Goal: Submit feedback/report problem

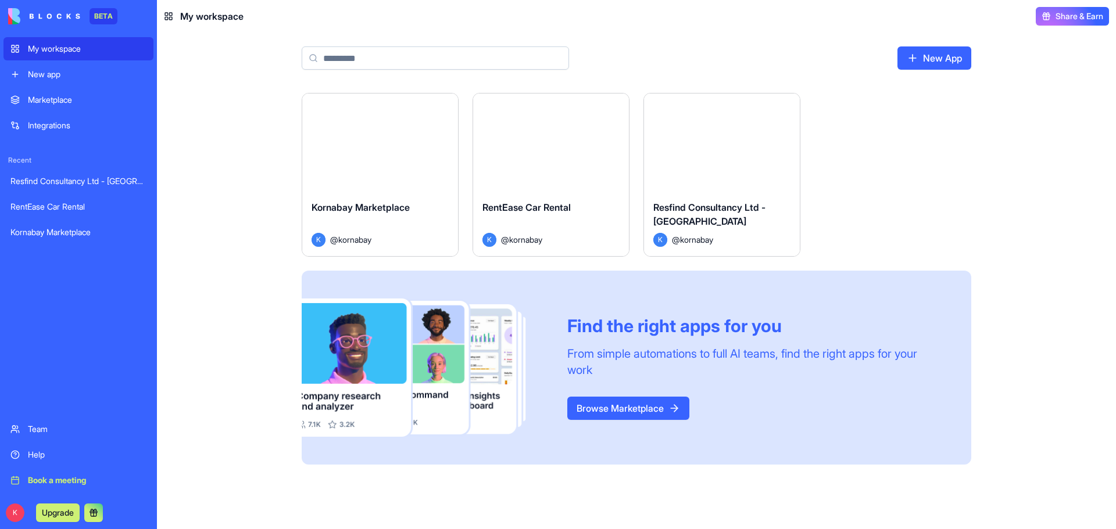
click at [693, 169] on div "Launch" at bounding box center [722, 143] width 156 height 98
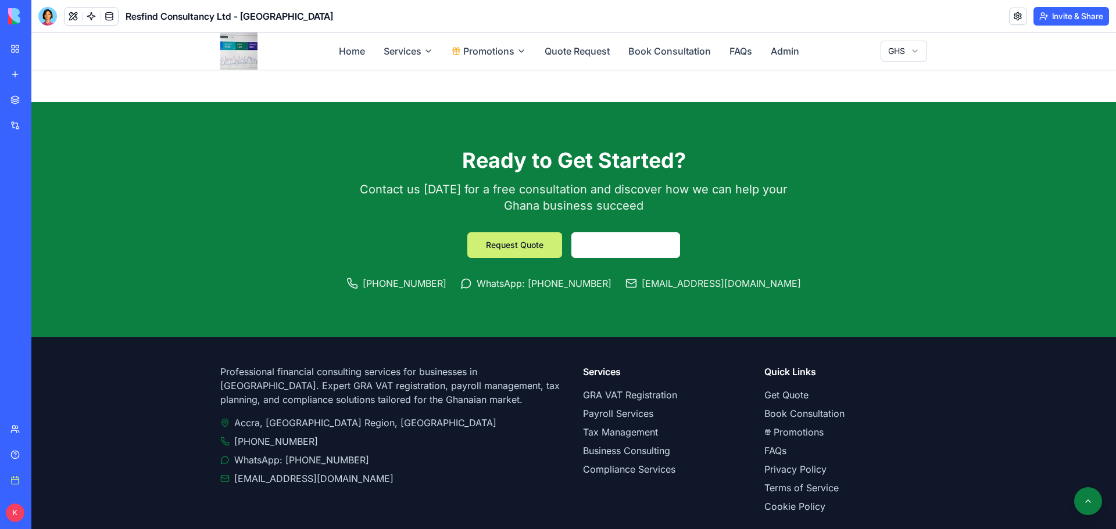
scroll to position [1869, 0]
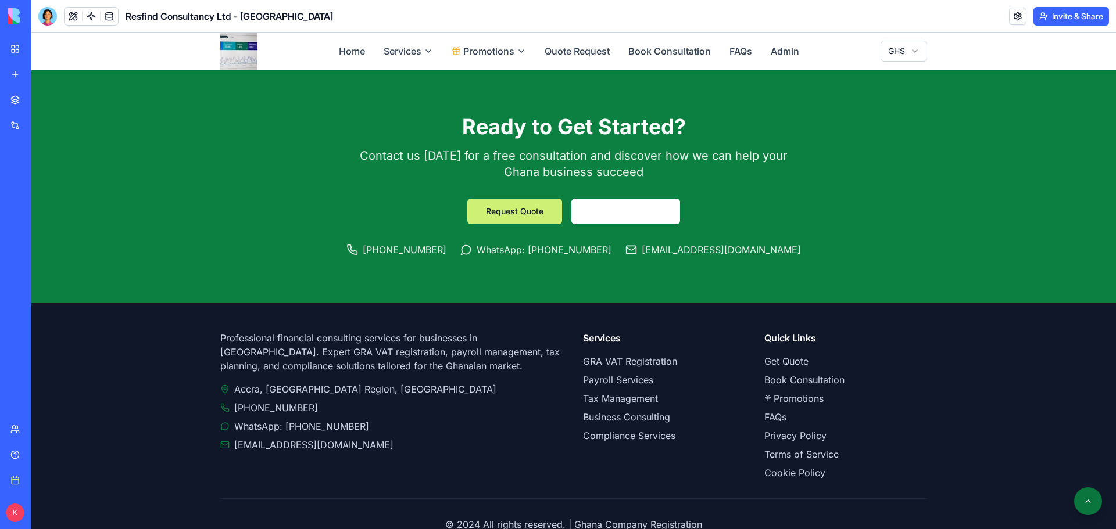
click at [1085, 497] on button at bounding box center [1088, 502] width 28 height 28
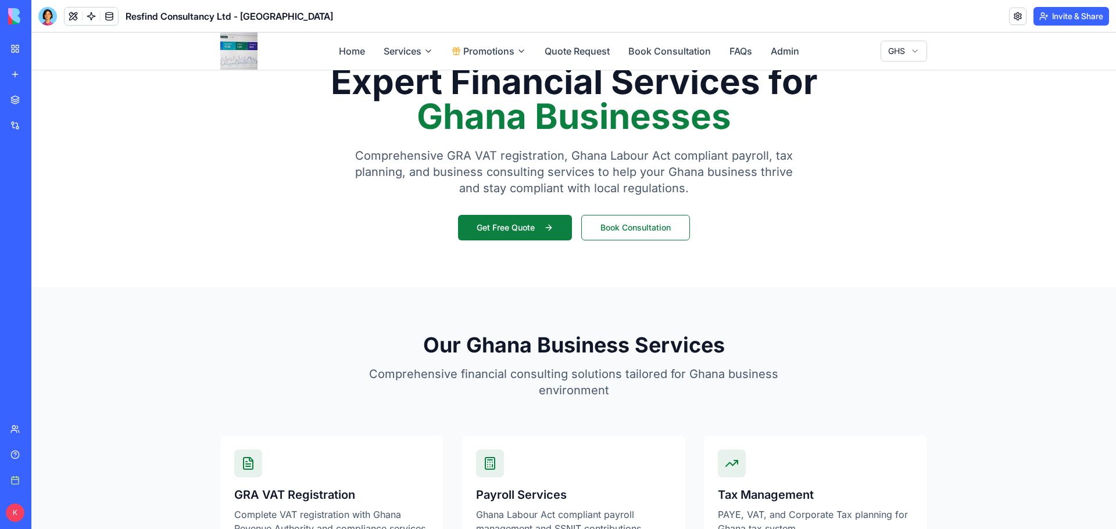
scroll to position [0, 0]
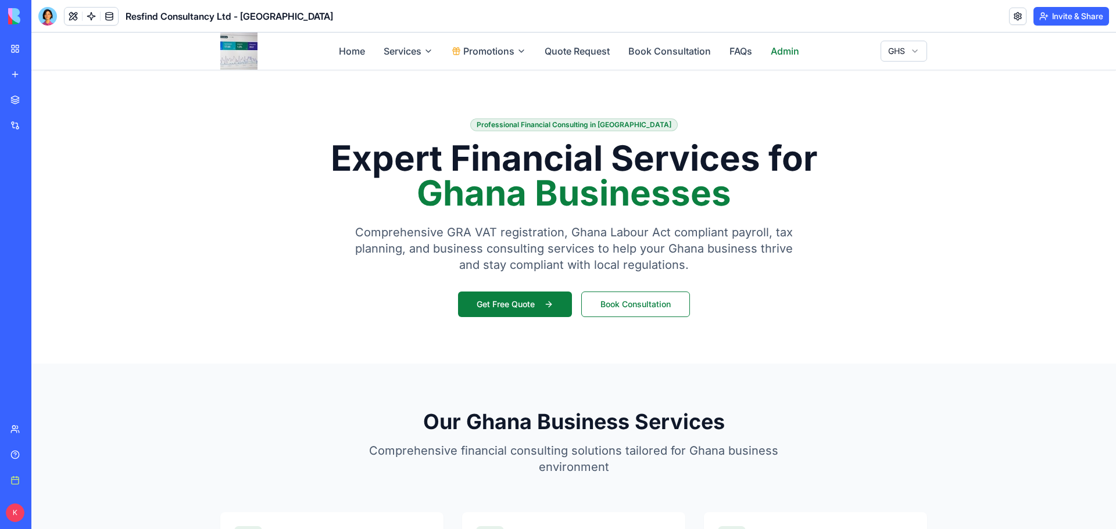
click at [787, 49] on link "Admin" at bounding box center [784, 51] width 28 height 14
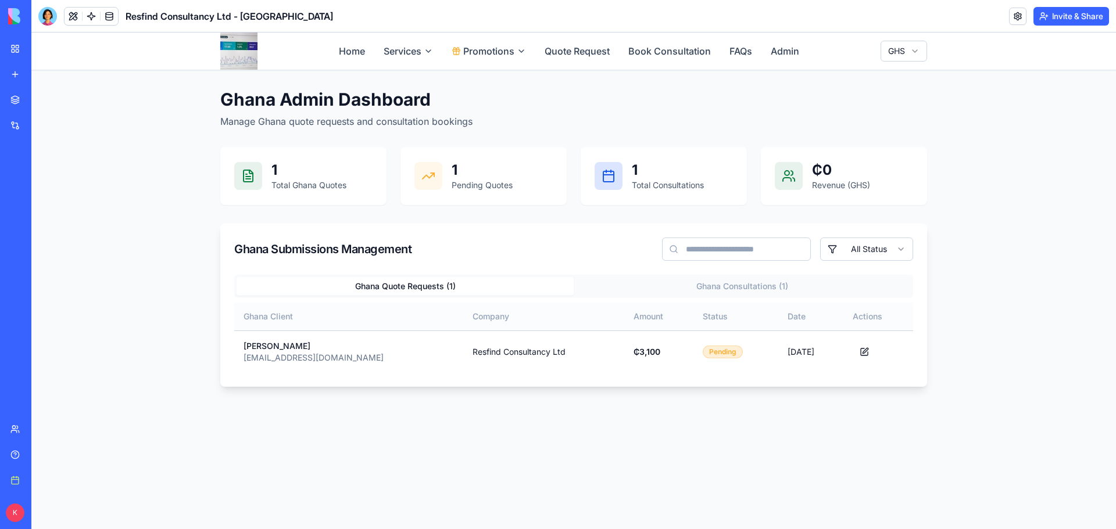
click at [463, 319] on th "Company" at bounding box center [543, 317] width 161 height 28
click at [692, 288] on button "Ghana Consultations ( 1 )" at bounding box center [742, 286] width 337 height 19
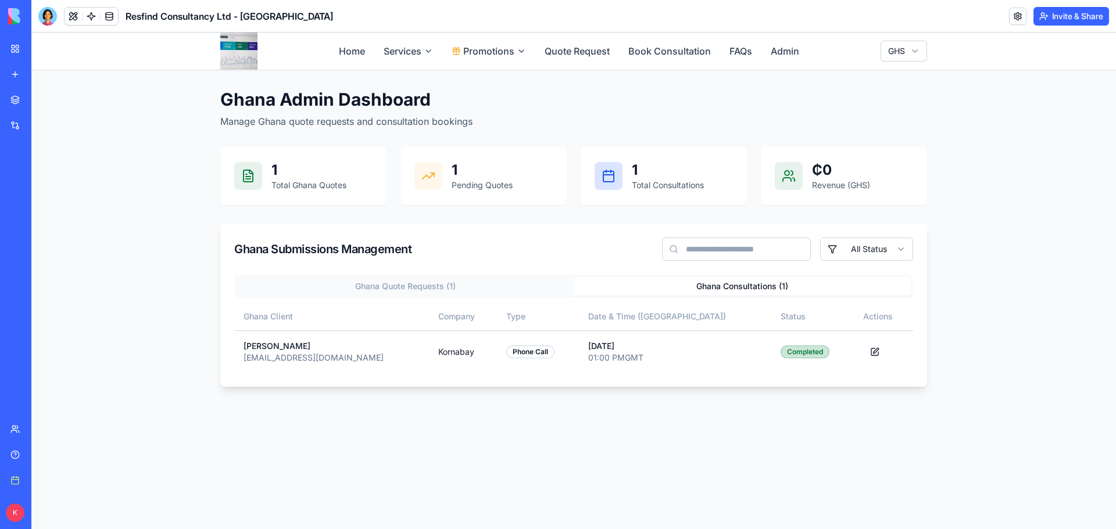
click at [829, 253] on html "Home Services Promotions Quote Request Book Consultation FAQs Admin GHS [GEOGRA…" at bounding box center [573, 428] width 1084 height 791
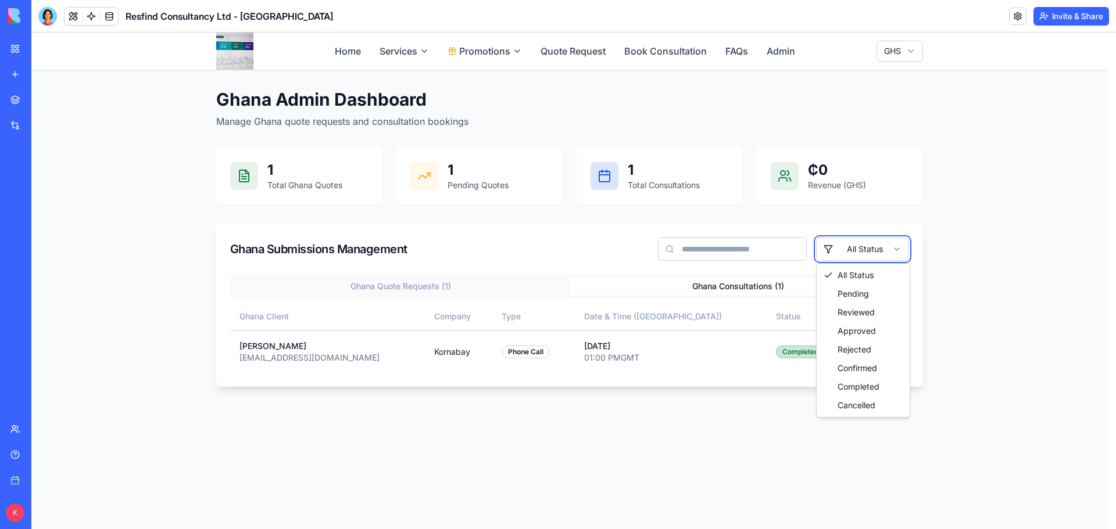
click at [1019, 255] on html "Home Services Promotions Quote Request Book Consultation FAQs Admin GHS [GEOGRA…" at bounding box center [573, 428] width 1084 height 791
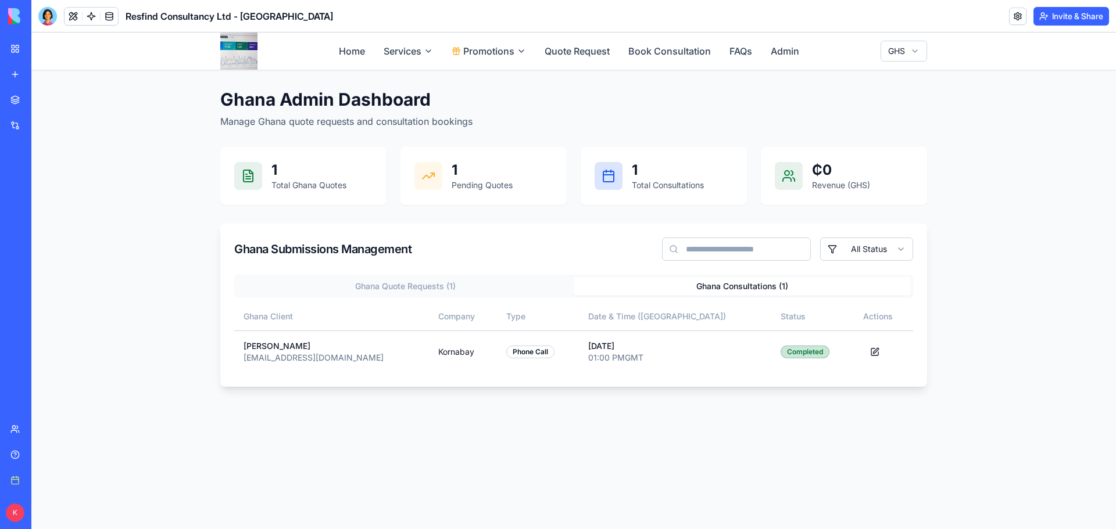
click at [381, 287] on button "Ghana Quote Requests ( 1 )" at bounding box center [404, 286] width 337 height 19
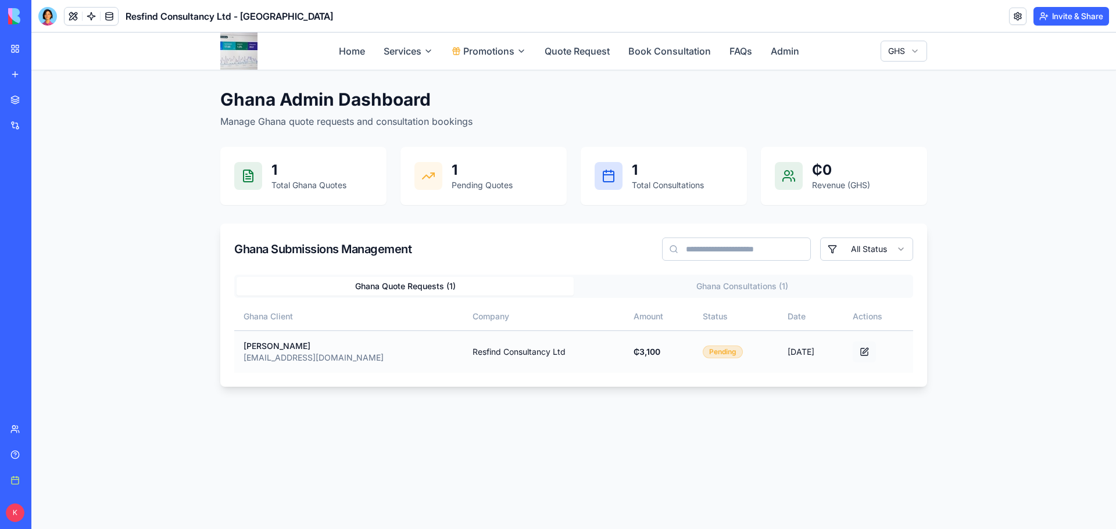
click at [861, 347] on button "button" at bounding box center [863, 352] width 23 height 21
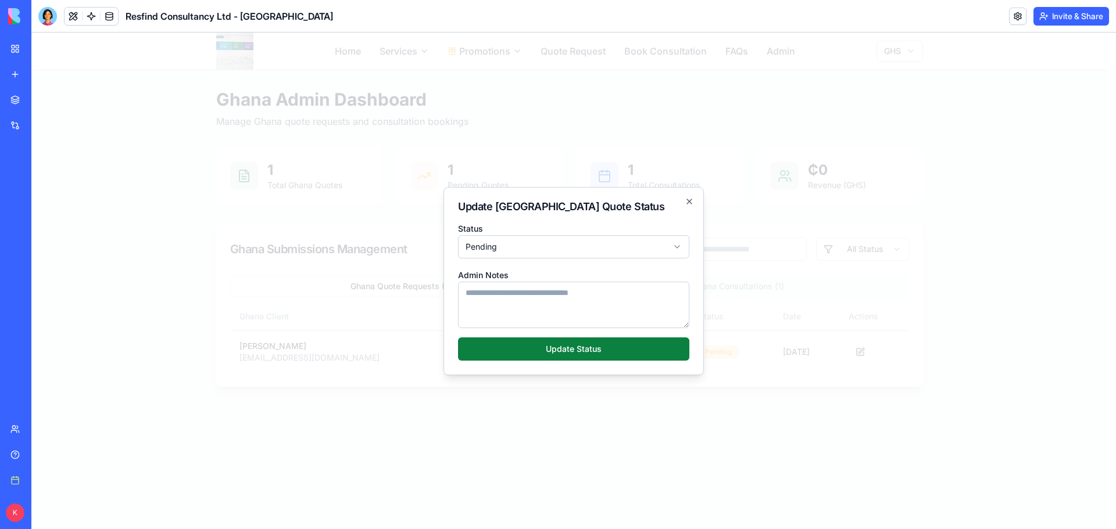
click at [694, 200] on div "Update [GEOGRAPHIC_DATA] Quote Status Status Pending Admin Notes Update Status …" at bounding box center [573, 281] width 260 height 188
click at [693, 200] on icon "button" at bounding box center [688, 201] width 9 height 9
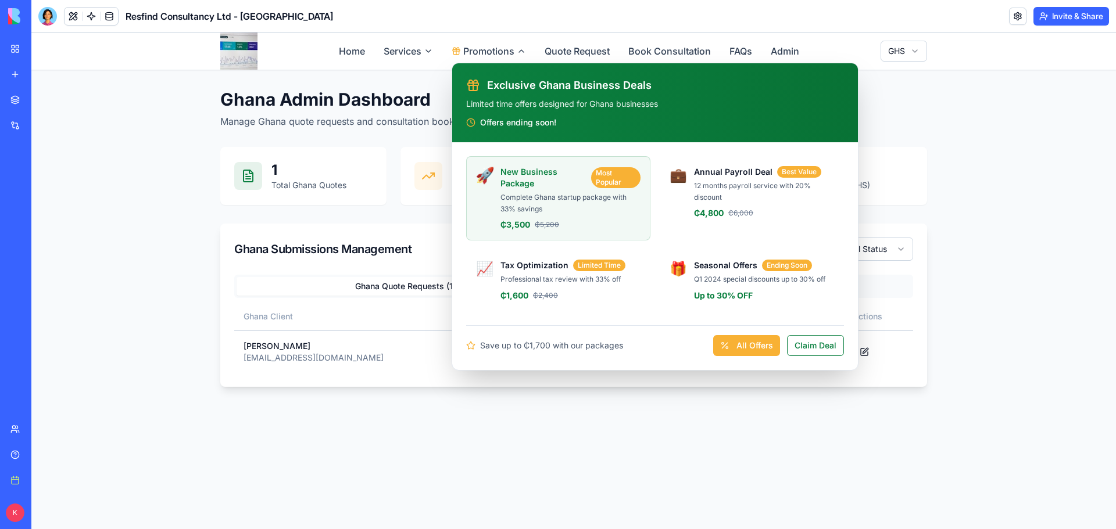
click at [514, 196] on p "Complete Ghana startup package with 33% savings" at bounding box center [570, 203] width 140 height 23
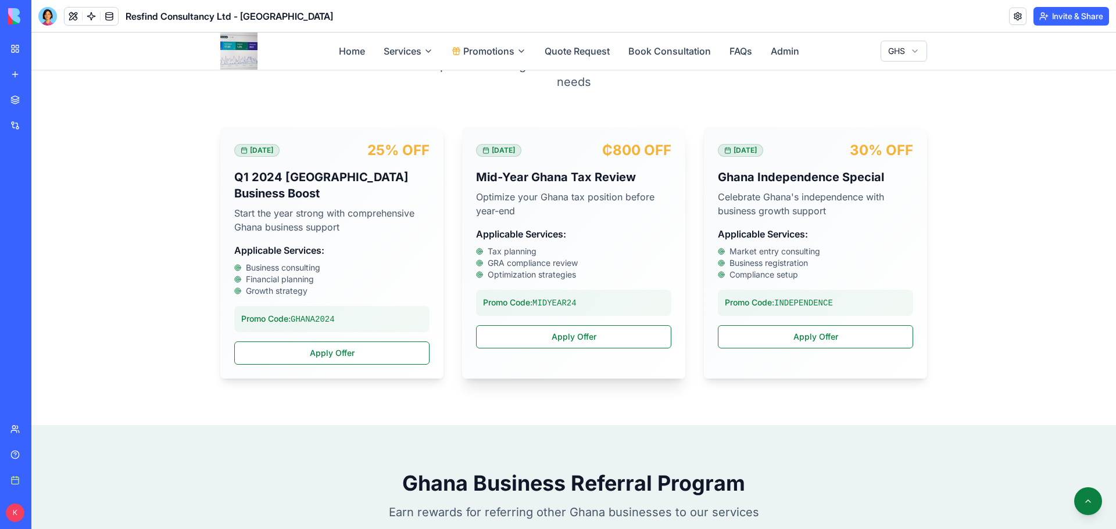
scroll to position [1104, 0]
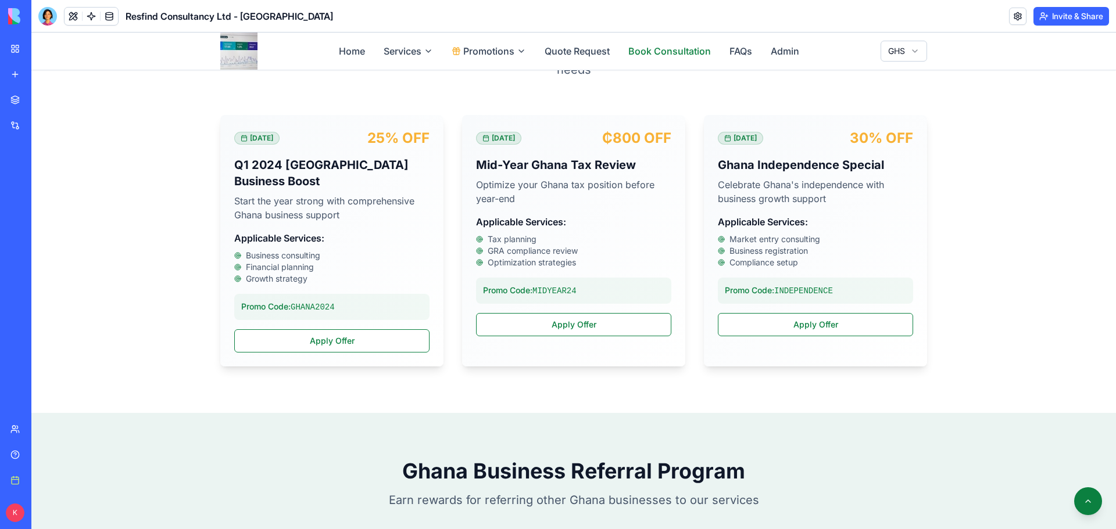
click at [646, 44] on link "Book Consultation" at bounding box center [669, 51] width 83 height 14
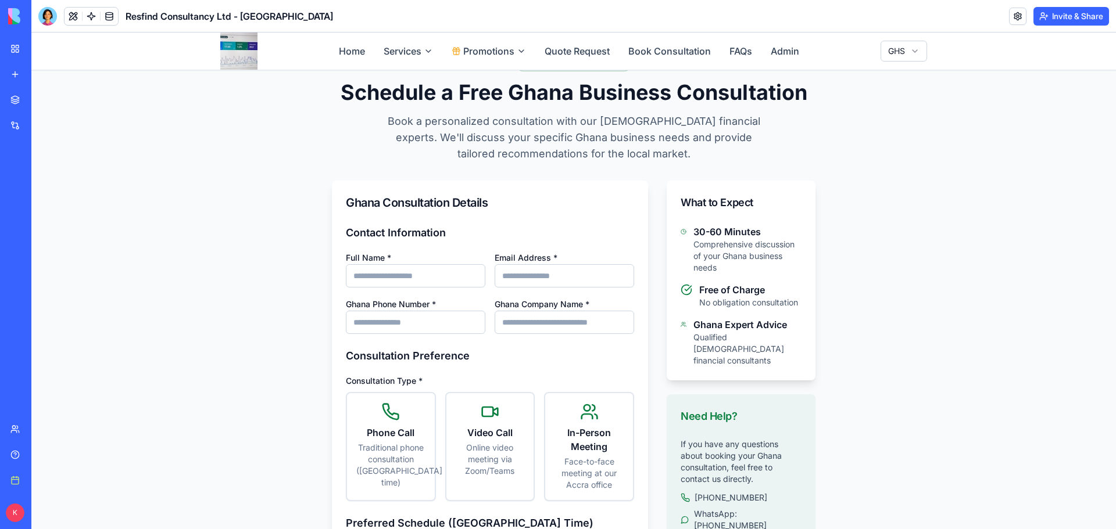
scroll to position [20, 0]
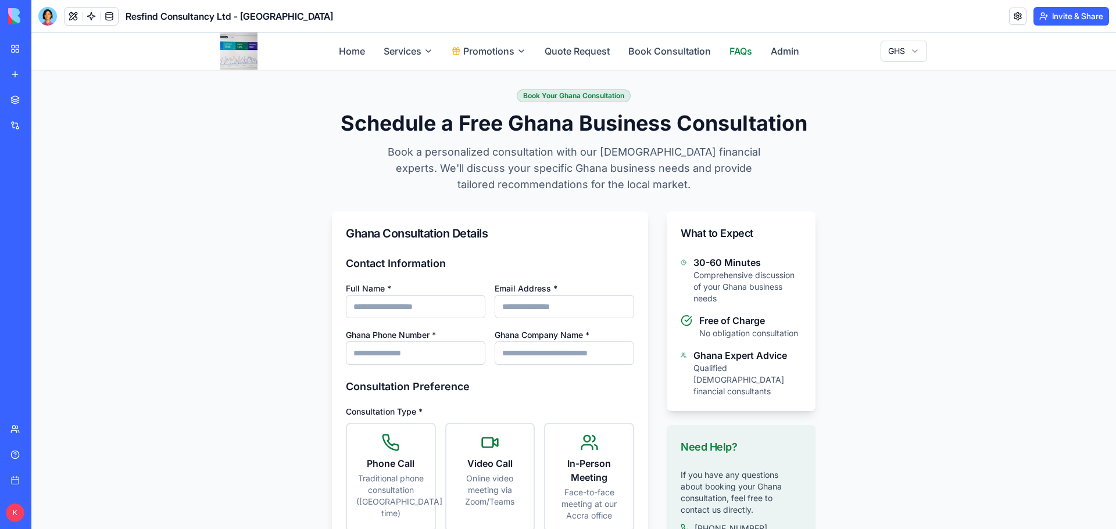
click at [742, 53] on link "FAQs" at bounding box center [740, 51] width 23 height 14
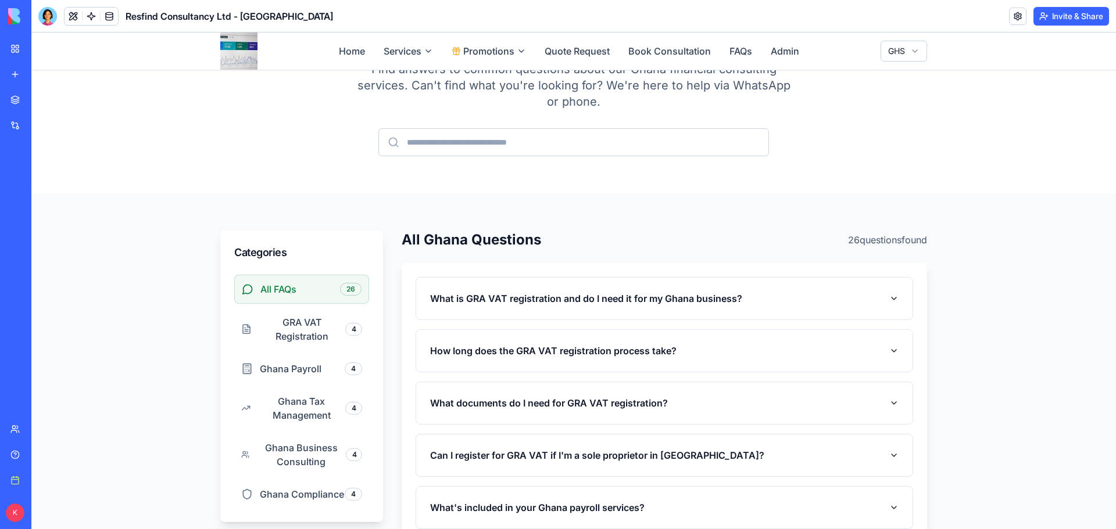
scroll to position [136, 0]
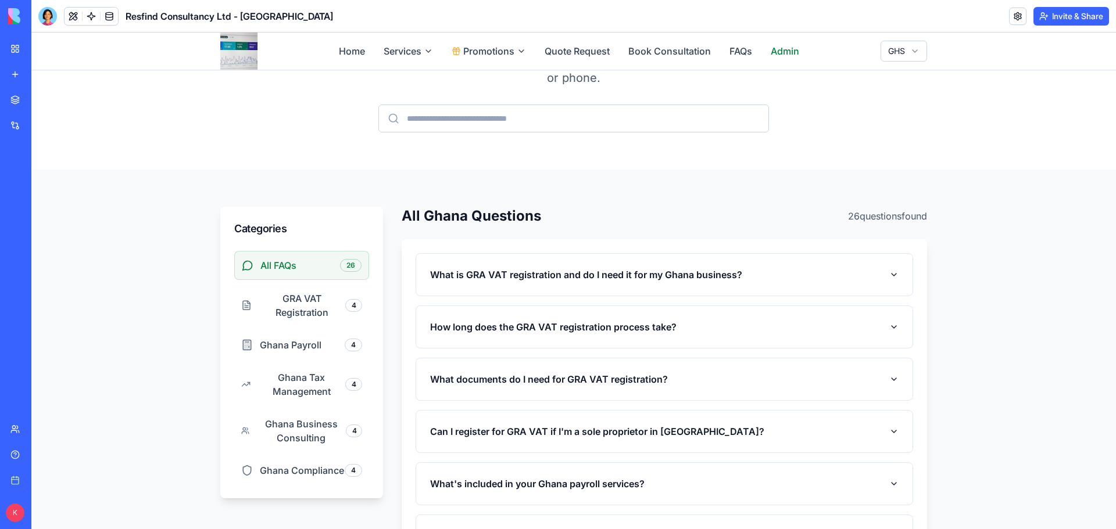
click at [782, 52] on link "Admin" at bounding box center [784, 51] width 28 height 14
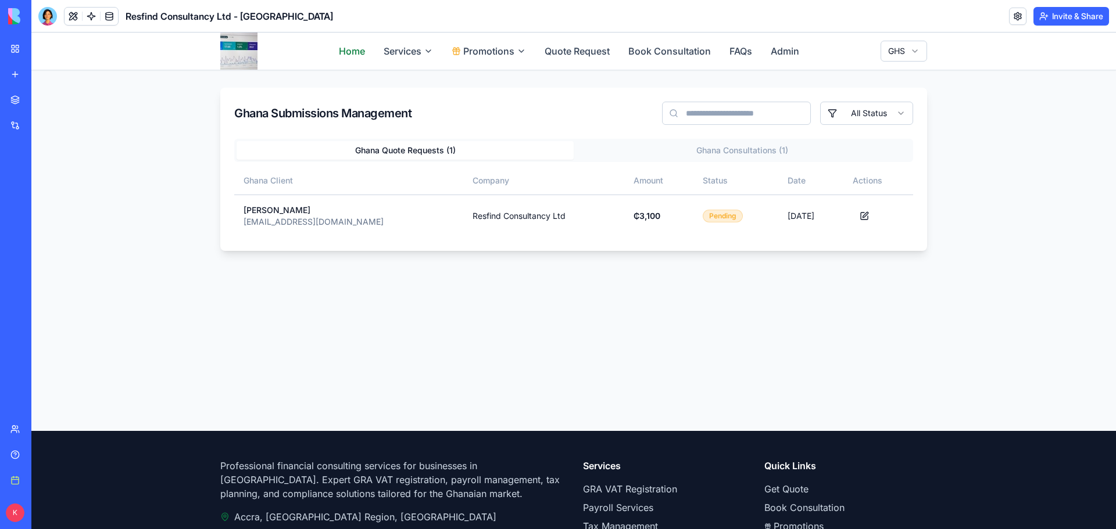
click at [339, 51] on link "Home" at bounding box center [352, 51] width 26 height 14
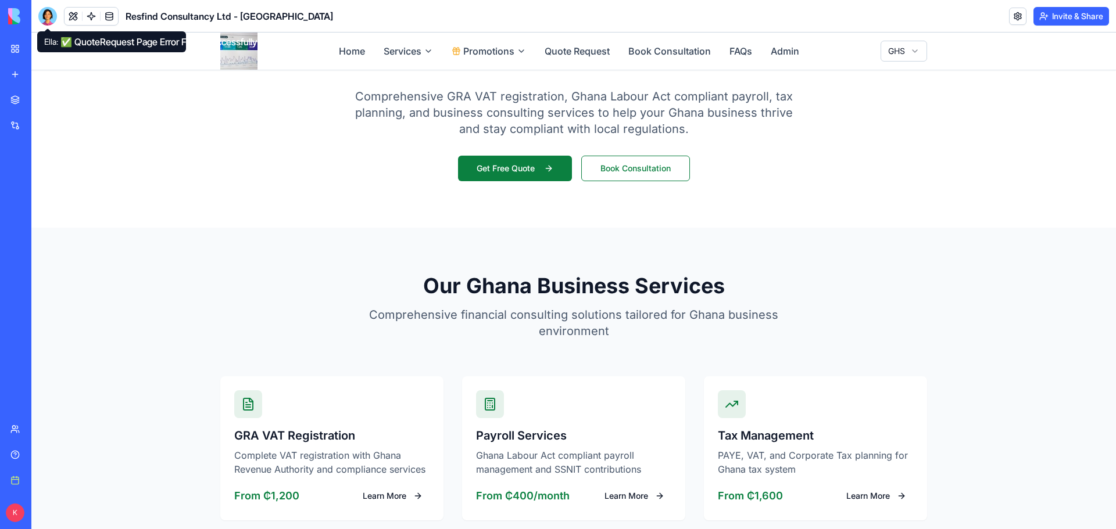
click at [48, 18] on div at bounding box center [47, 16] width 19 height 19
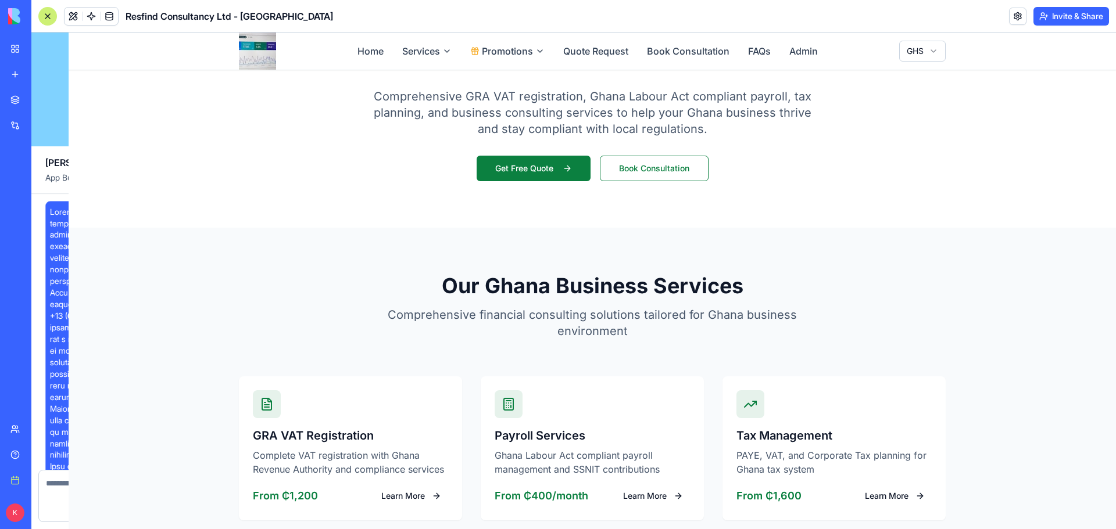
scroll to position [11672, 0]
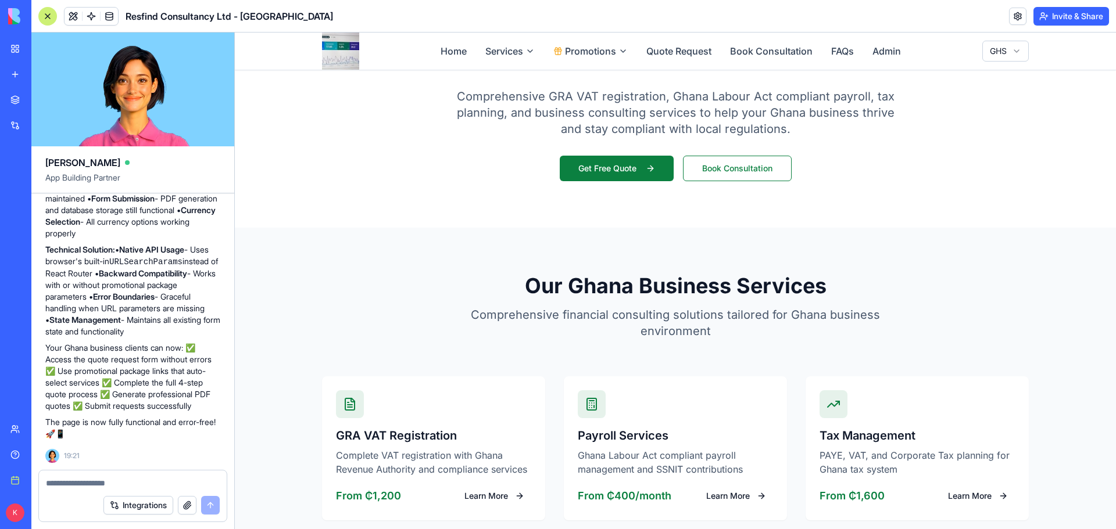
click at [99, 479] on textarea at bounding box center [133, 484] width 174 height 12
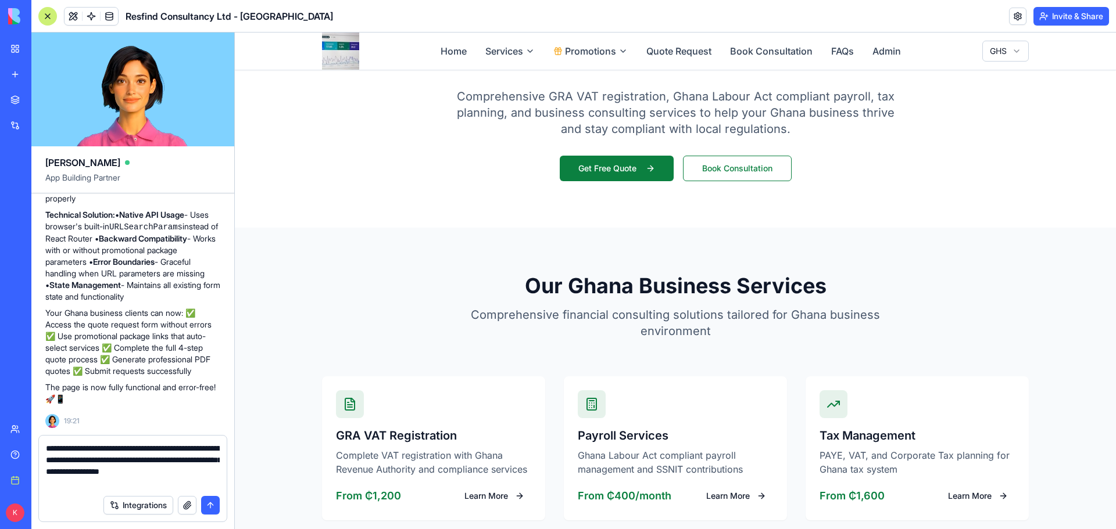
type textarea "**********"
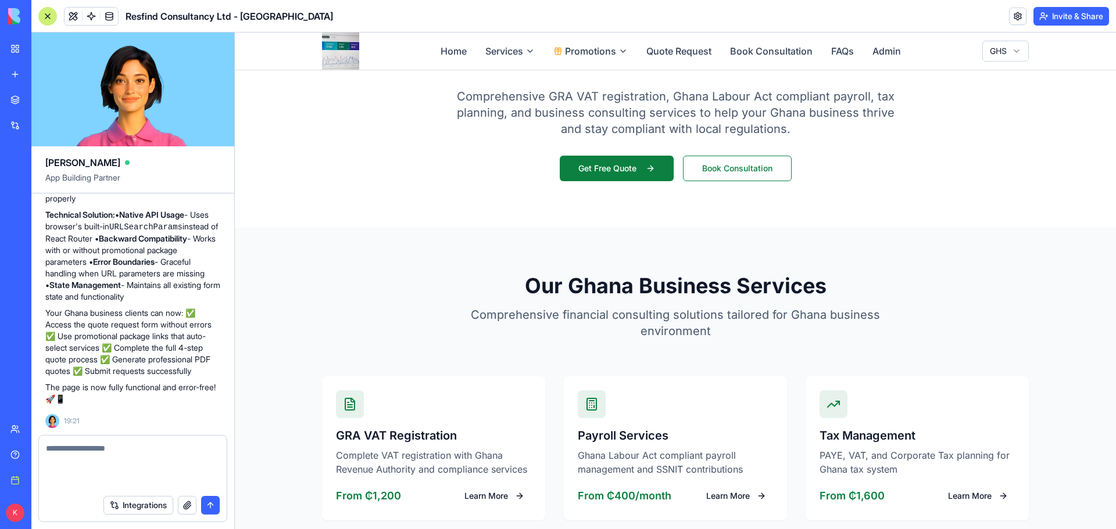
scroll to position [11751, 0]
